Goal: Task Accomplishment & Management: Manage account settings

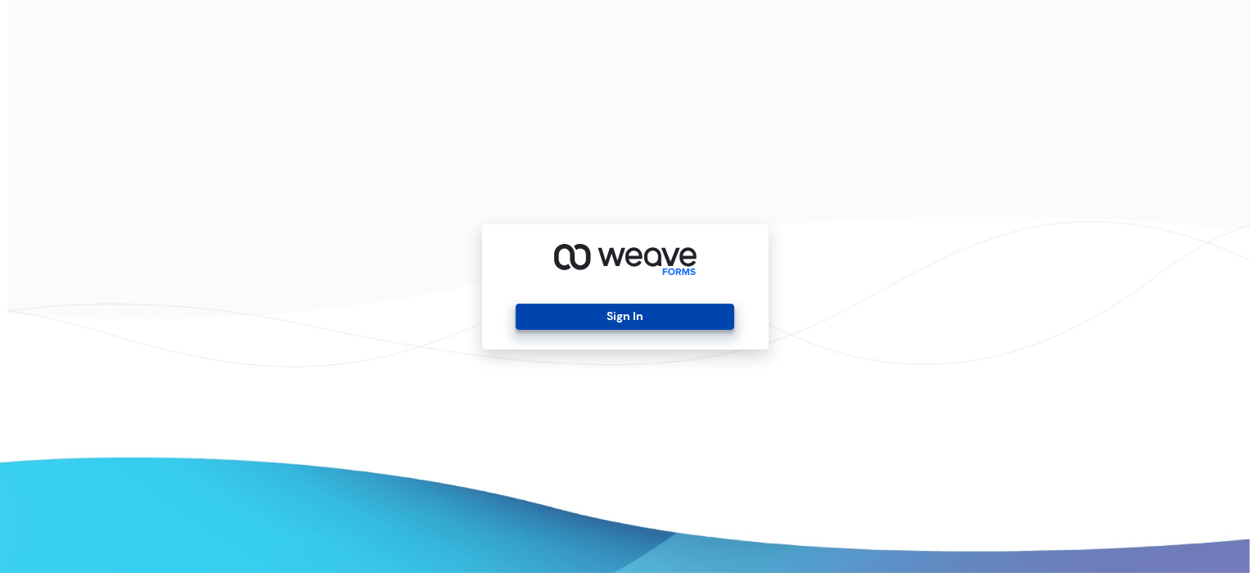
click at [631, 320] on button "Sign In" at bounding box center [625, 317] width 219 height 26
